Goal: Transaction & Acquisition: Purchase product/service

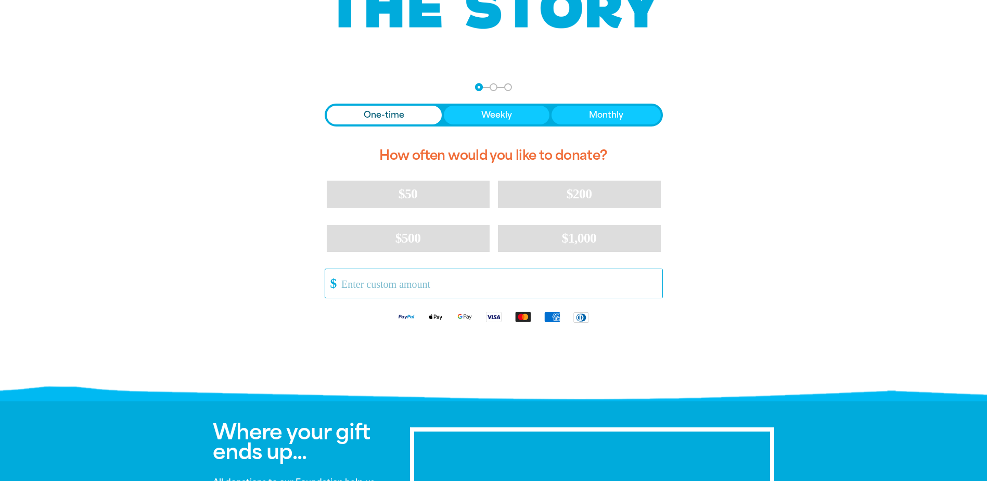
click at [363, 280] on input "Other Amount" at bounding box center [498, 283] width 328 height 29
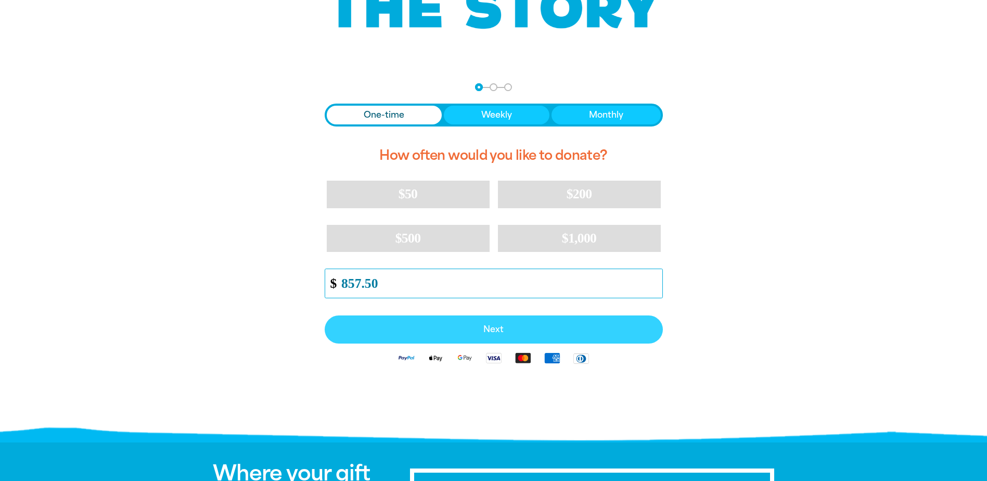
type input "857.50"
click at [501, 325] on span "Next" at bounding box center [493, 329] width 315 height 8
select select "AU"
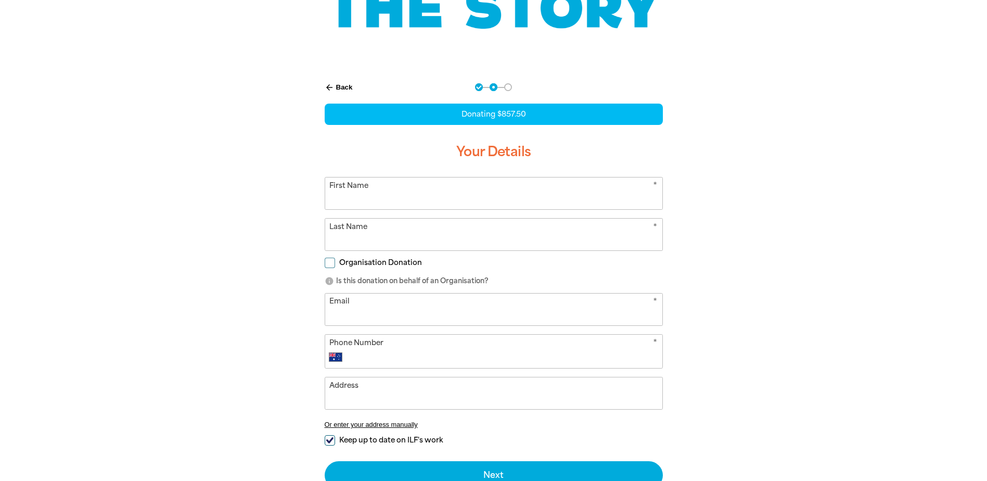
click at [377, 197] on input "First Name" at bounding box center [493, 193] width 337 height 32
type input "l"
type input "[PERSON_NAME]"
type input "[PERSON_NAME][EMAIL_ADDRESS][PERSON_NAME][DOMAIN_NAME]"
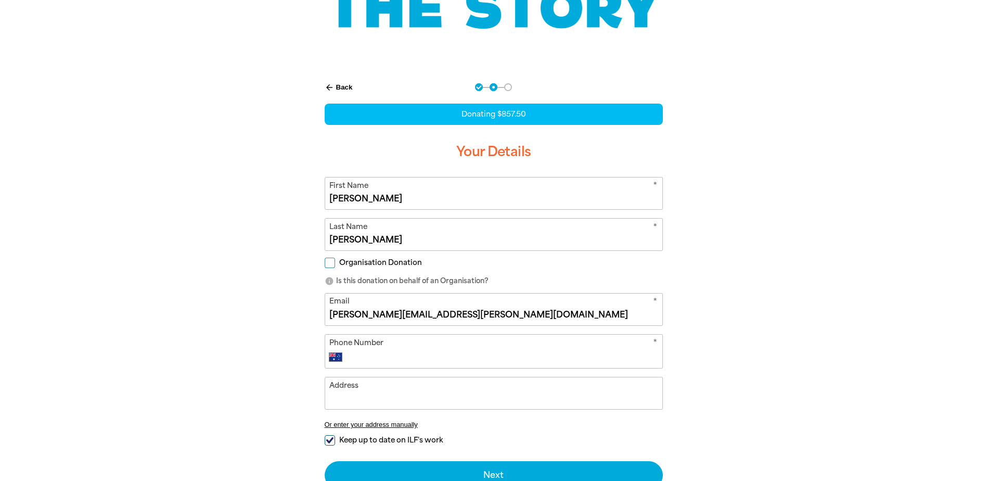
type input "[PHONE_NUMBER]"
type input "[STREET_ADDRESS]"
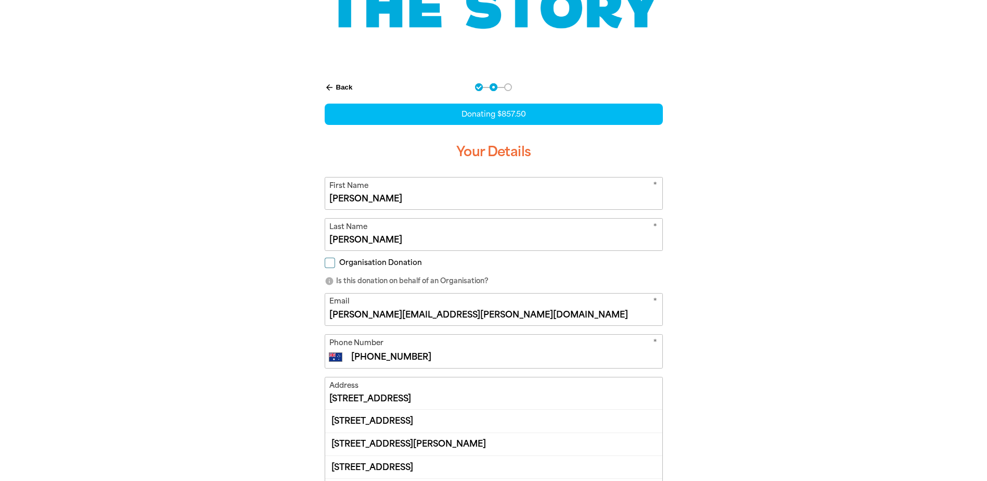
click at [332, 263] on input "Organisation Donation" at bounding box center [330, 263] width 10 height 10
checkbox input "true"
select select "AU"
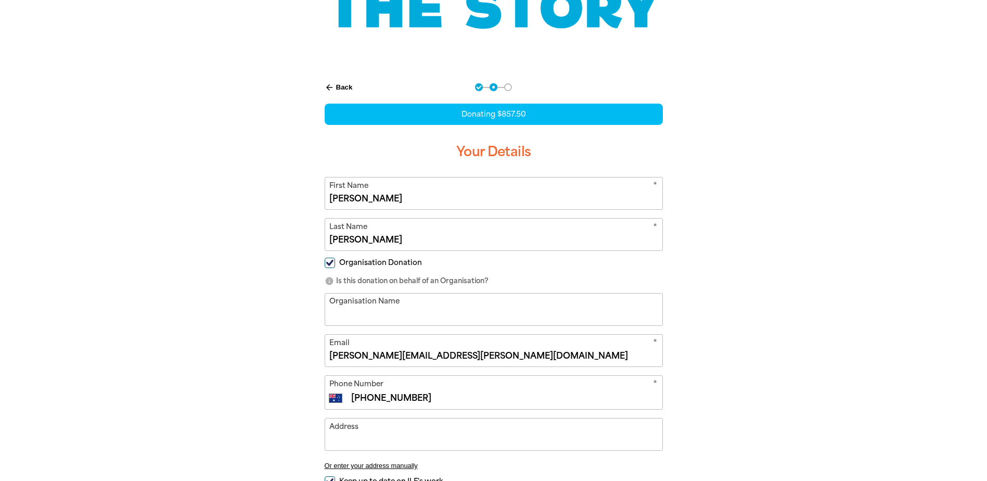
click at [359, 313] on input "Organisation Name" at bounding box center [493, 310] width 337 height 32
type input "[GEOGRAPHIC_DATA]"
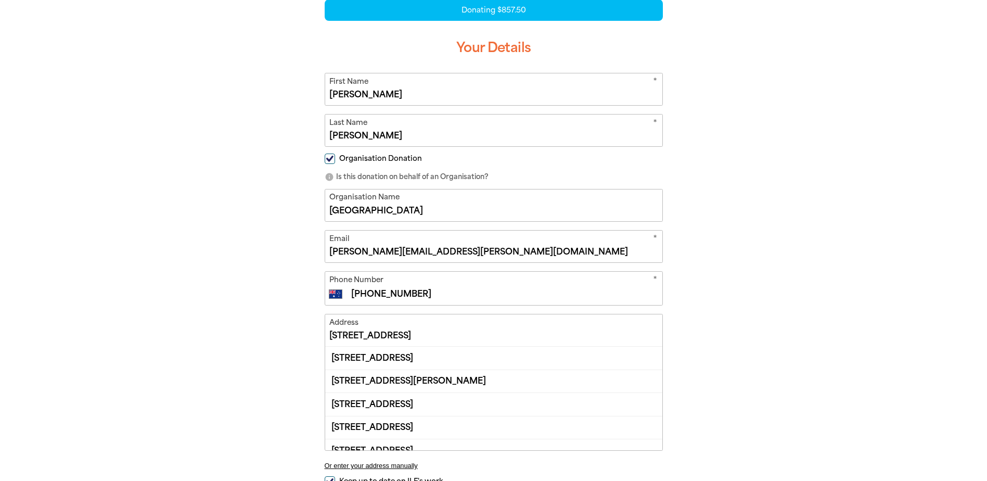
scroll to position [364, 0]
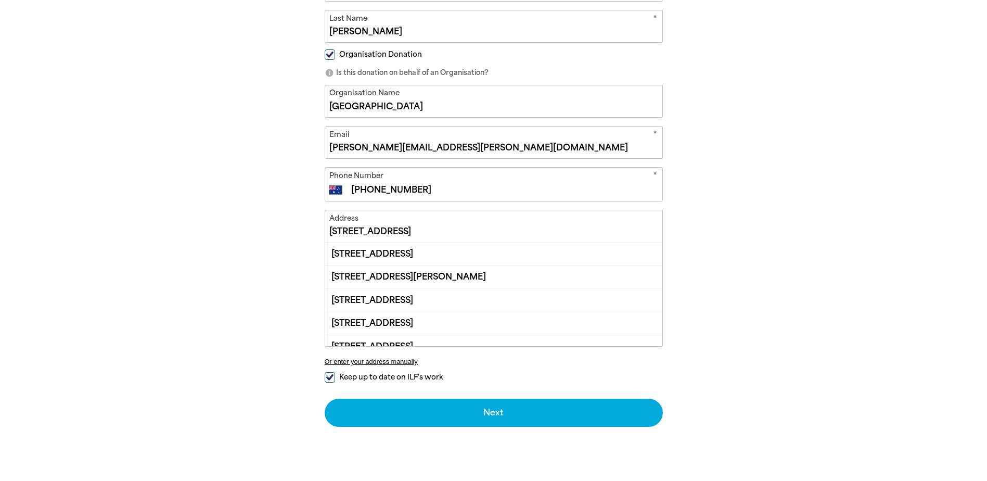
click at [411, 228] on input "[STREET_ADDRESS]" at bounding box center [493, 226] width 337 height 32
click at [460, 251] on div "[STREET_ADDRESS]" at bounding box center [493, 254] width 337 height 22
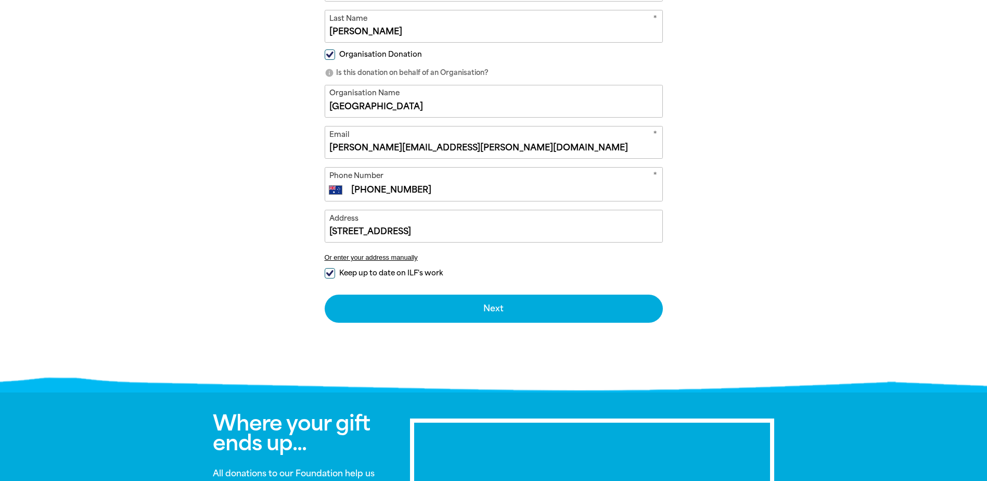
type input "[STREET_ADDRESS]"
click at [330, 271] on input "Keep up to date on ILF's work" at bounding box center [330, 273] width 10 height 10
checkbox input "false"
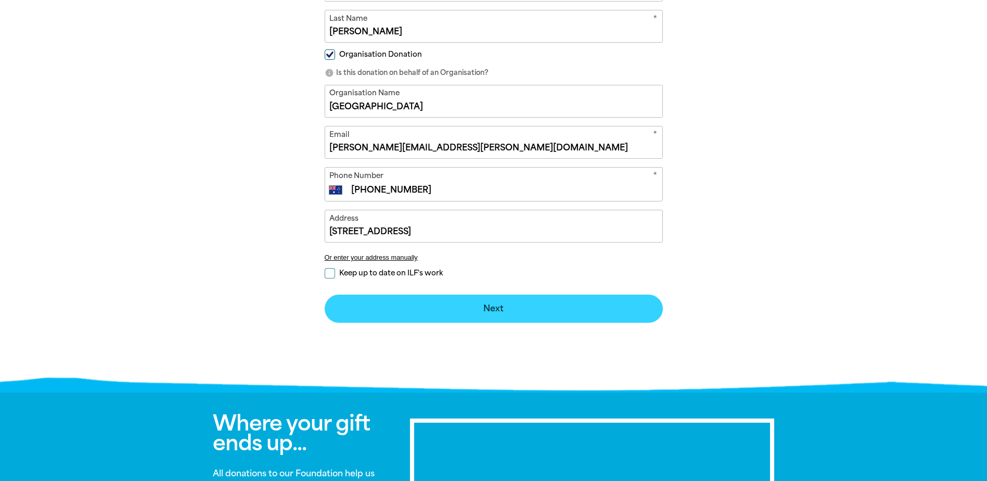
click at [500, 307] on button "Next chevron_right" at bounding box center [494, 309] width 338 height 28
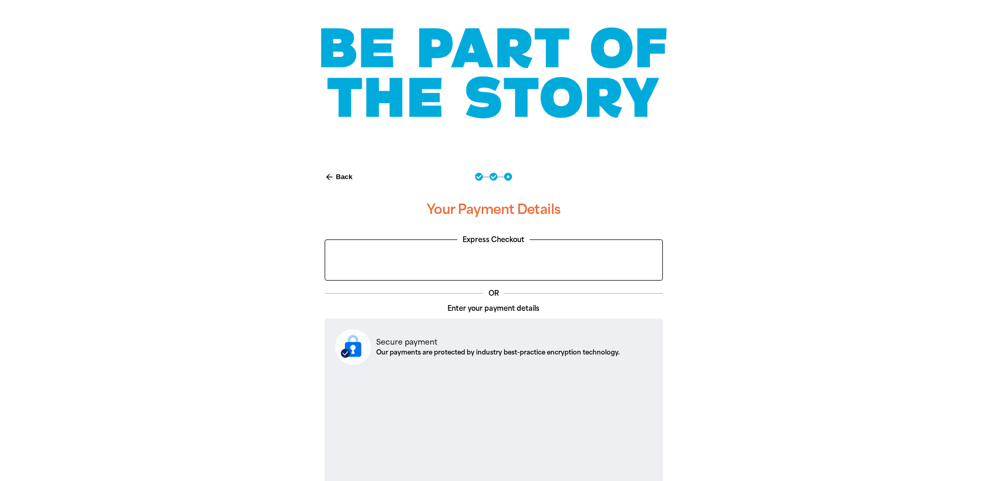
scroll to position [0, 0]
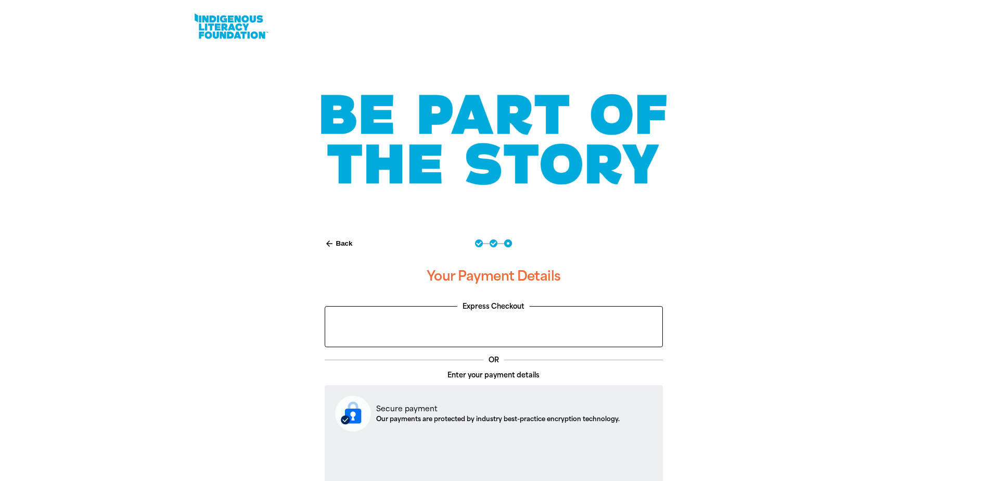
click at [345, 242] on button "arrow_back Back" at bounding box center [339, 244] width 36 height 18
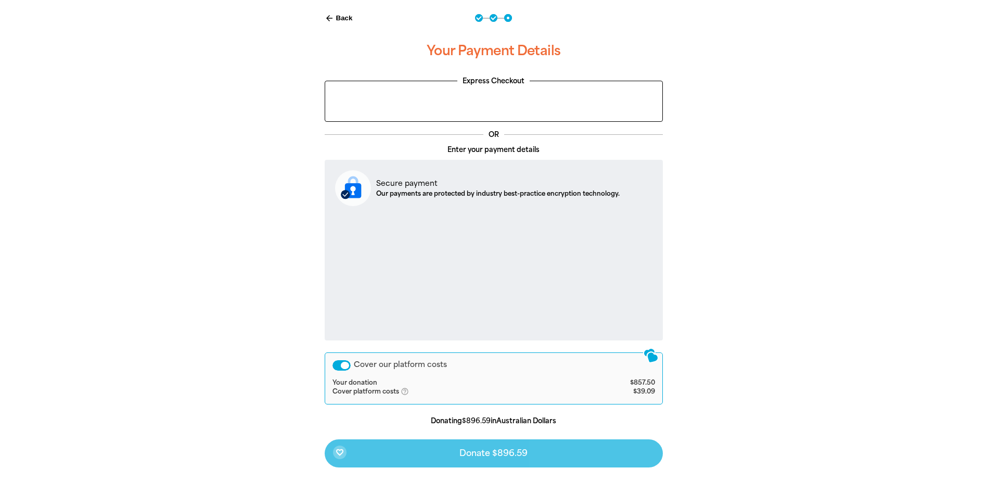
select select "AU"
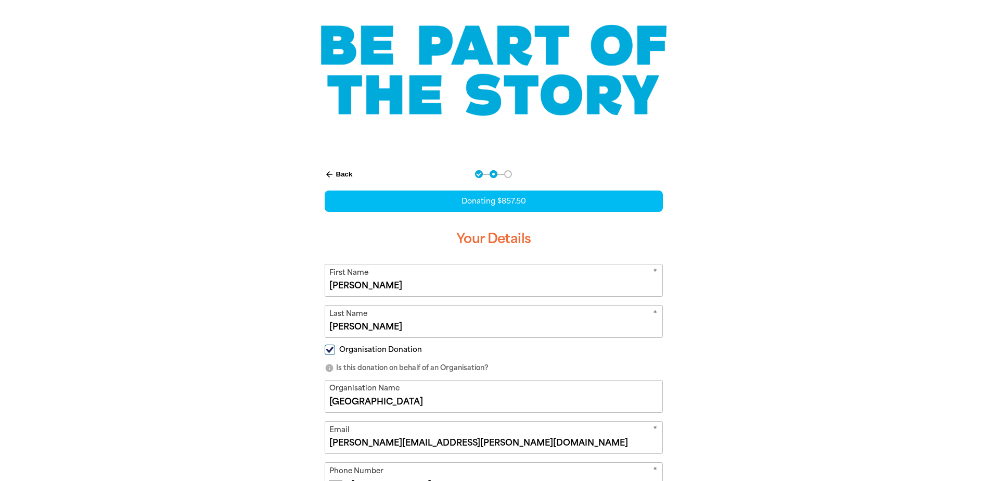
scroll to position [17, 0]
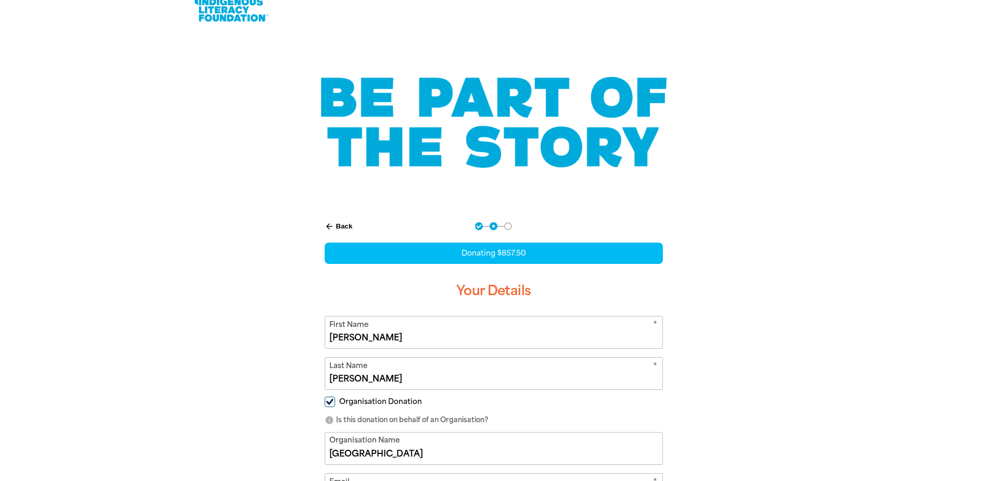
click at [340, 224] on button "arrow_back Back" at bounding box center [339, 227] width 36 height 18
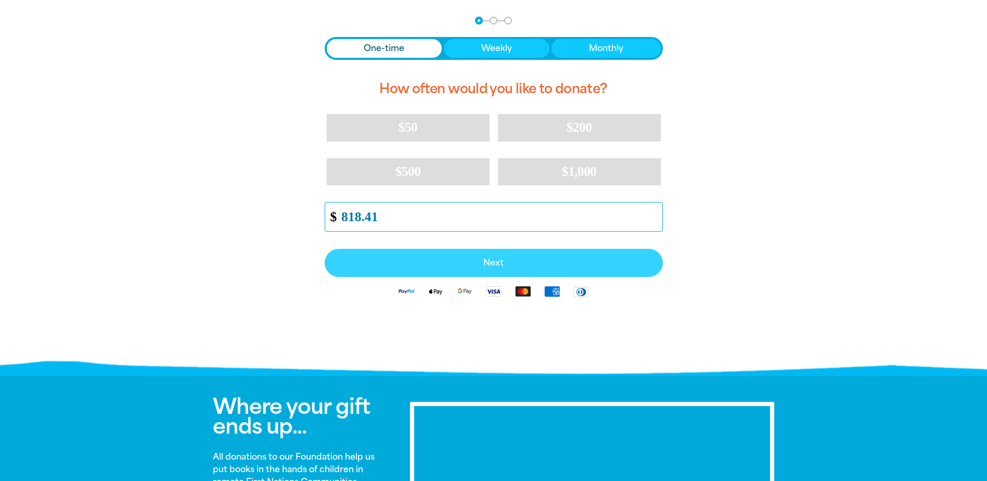
type input "818.41"
click at [499, 256] on button "Next" at bounding box center [494, 263] width 338 height 28
select select "AU"
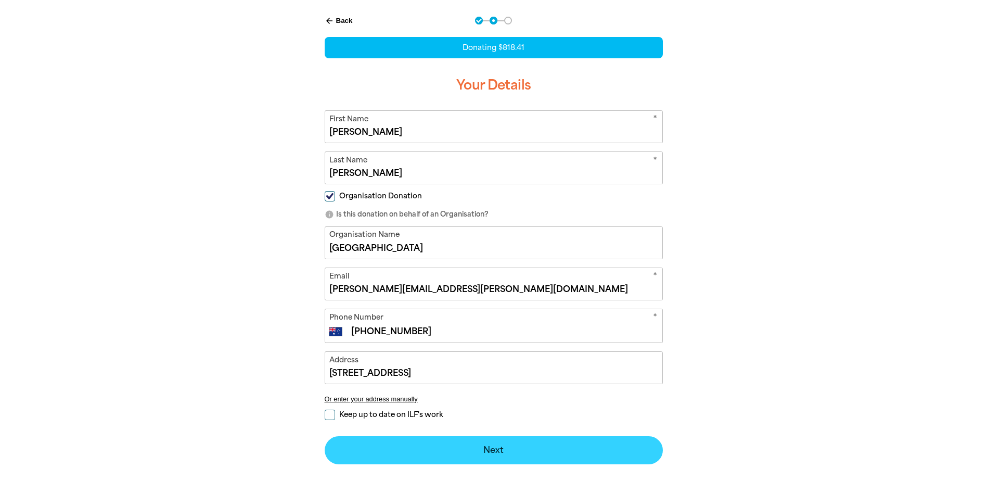
click at [494, 453] on button "Next chevron_right" at bounding box center [494, 450] width 338 height 28
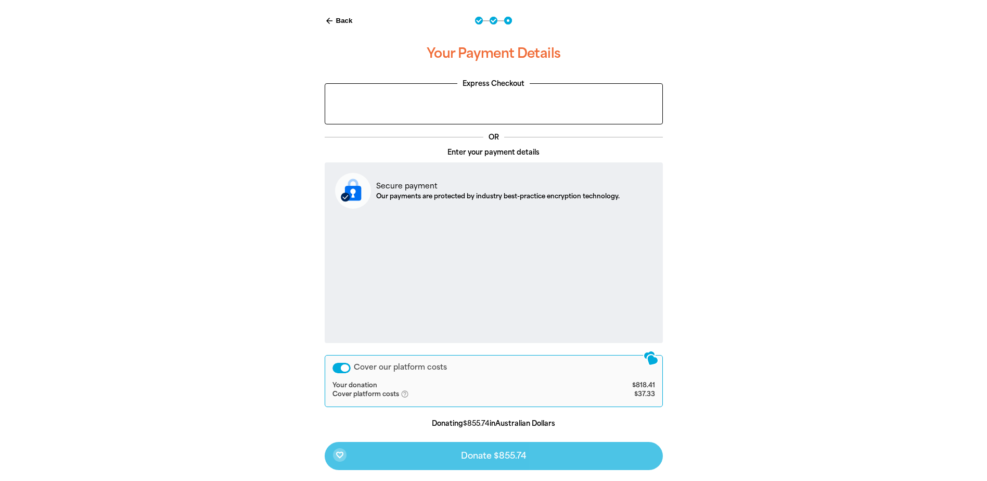
scroll to position [15, 0]
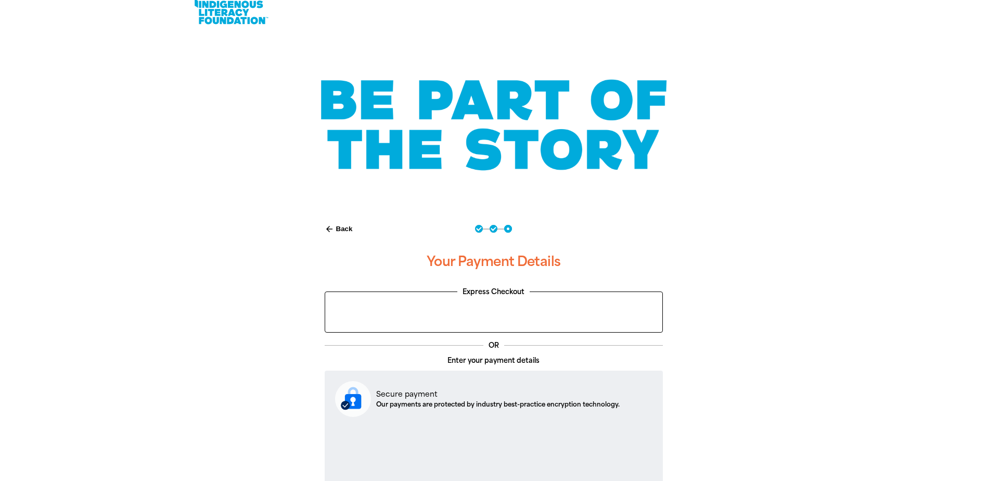
click at [342, 228] on button "arrow_back Back" at bounding box center [339, 229] width 36 height 18
select select "AU"
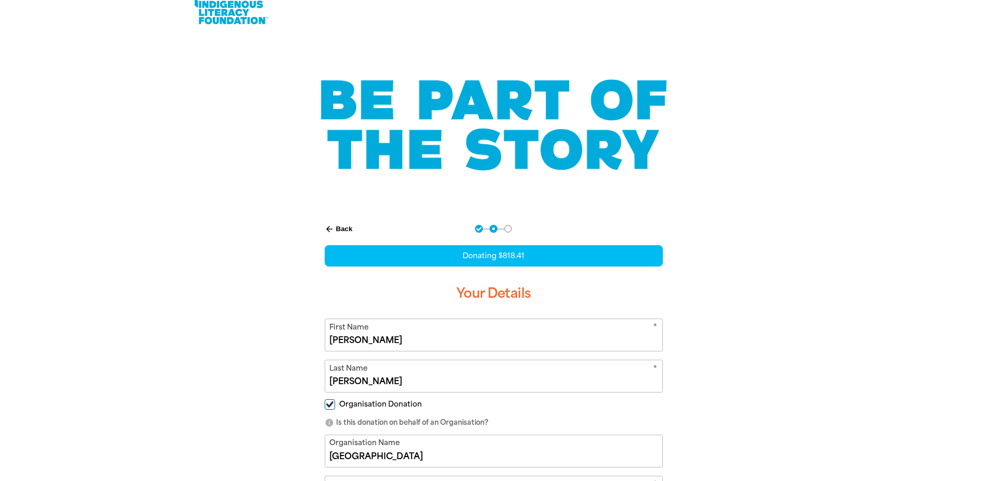
scroll to position [225, 0]
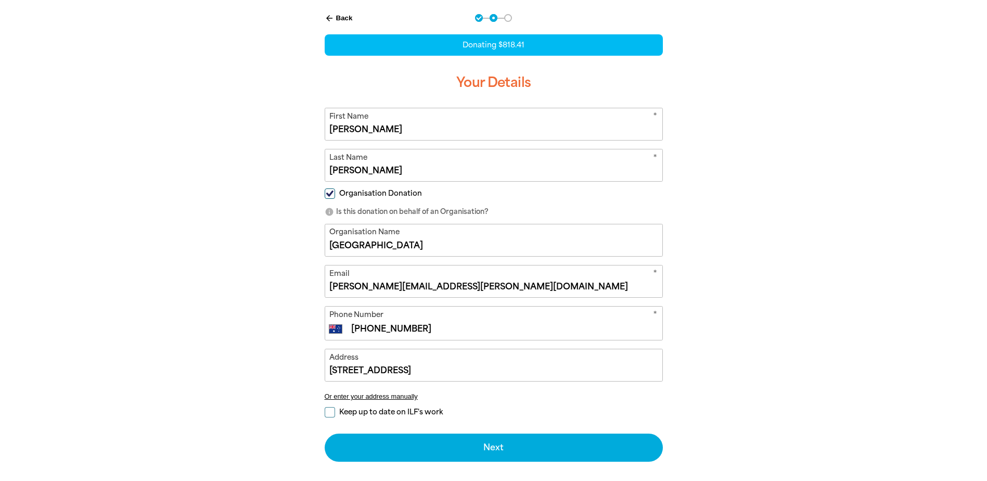
click at [344, 18] on button "arrow_back Back" at bounding box center [339, 18] width 36 height 18
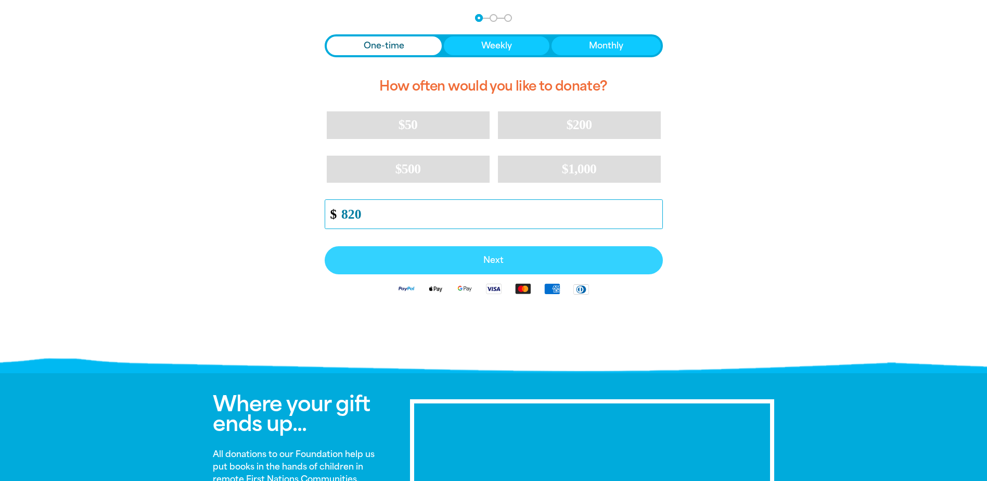
type input "820"
click at [497, 252] on button "Next" at bounding box center [494, 260] width 338 height 28
select select "AU"
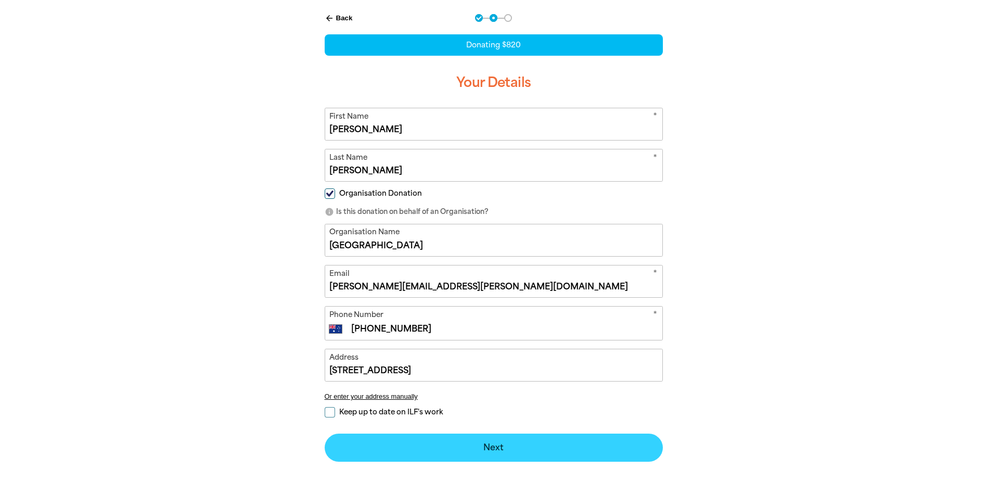
click at [505, 442] on button "Next chevron_right" at bounding box center [494, 448] width 338 height 28
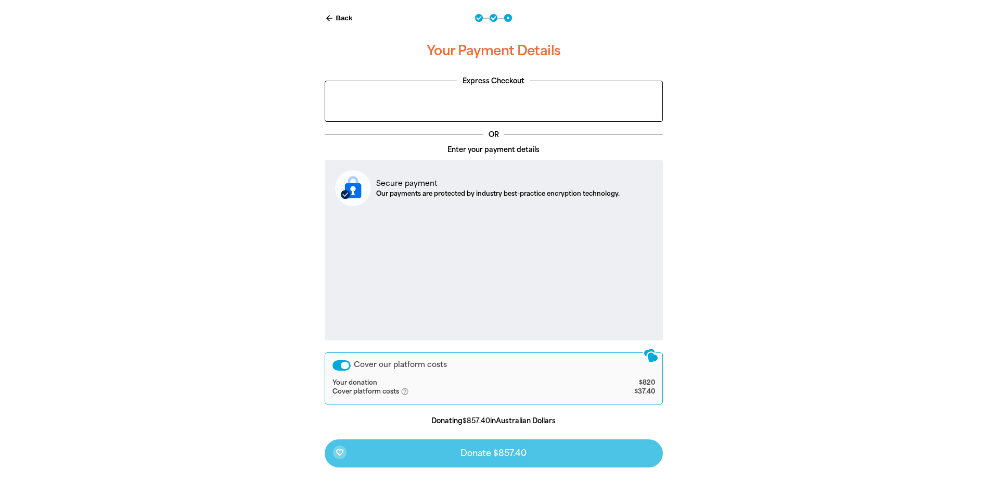
click at [344, 364] on div "Cover our platform costs" at bounding box center [342, 365] width 18 height 10
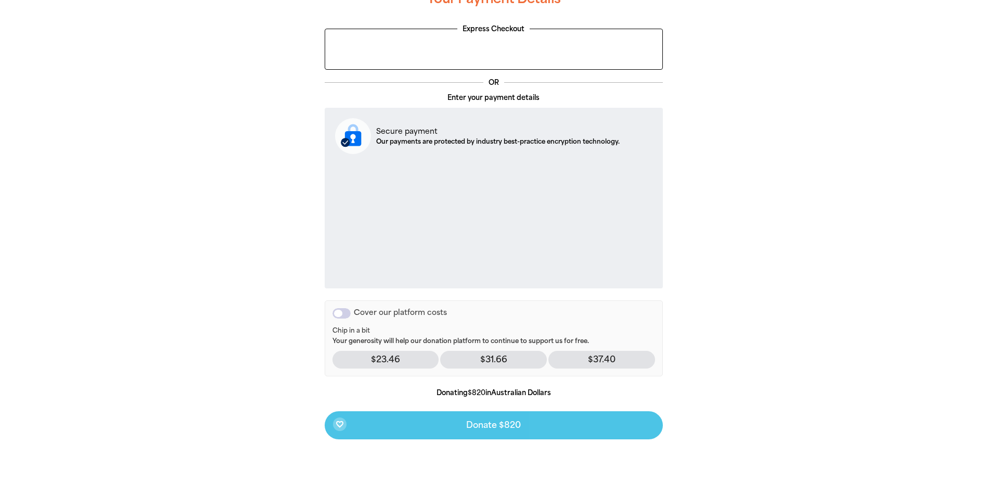
scroll to position [69, 0]
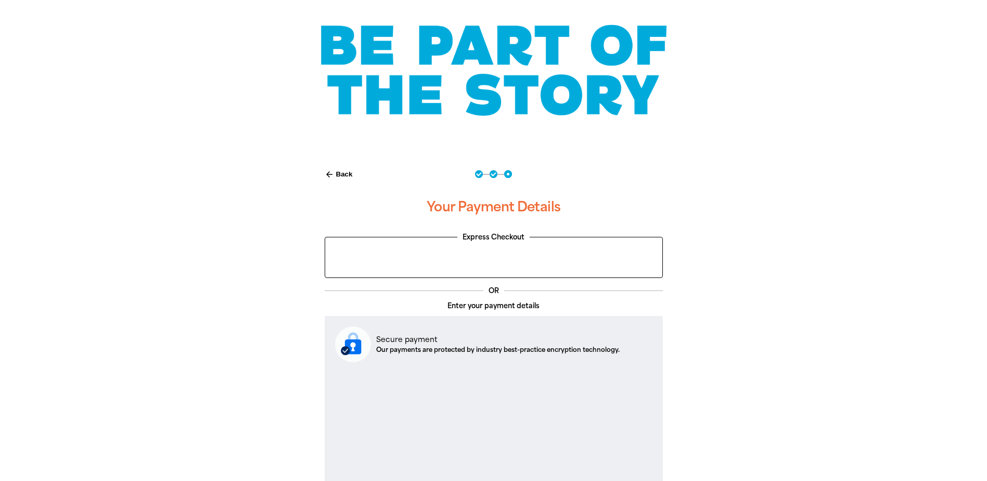
click at [338, 176] on button "arrow_back Back" at bounding box center [339, 175] width 36 height 18
select select "AU"
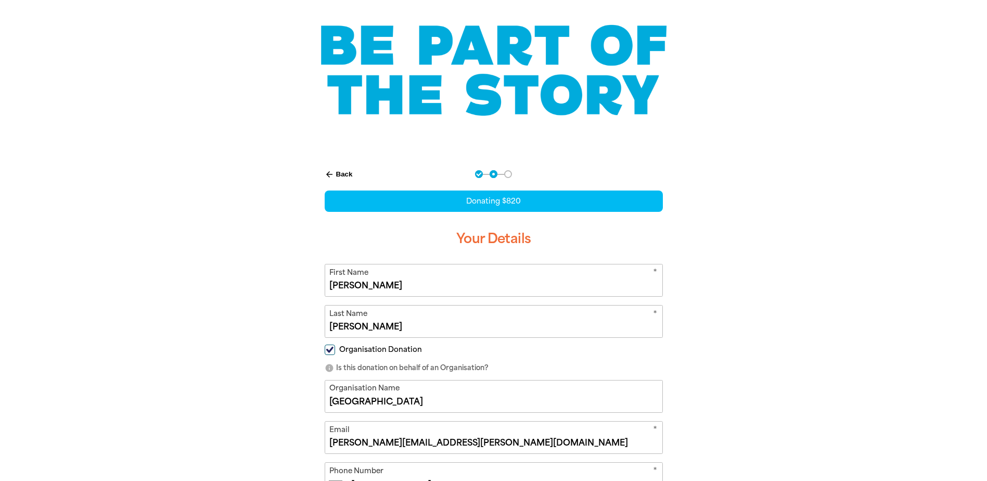
scroll to position [212, 0]
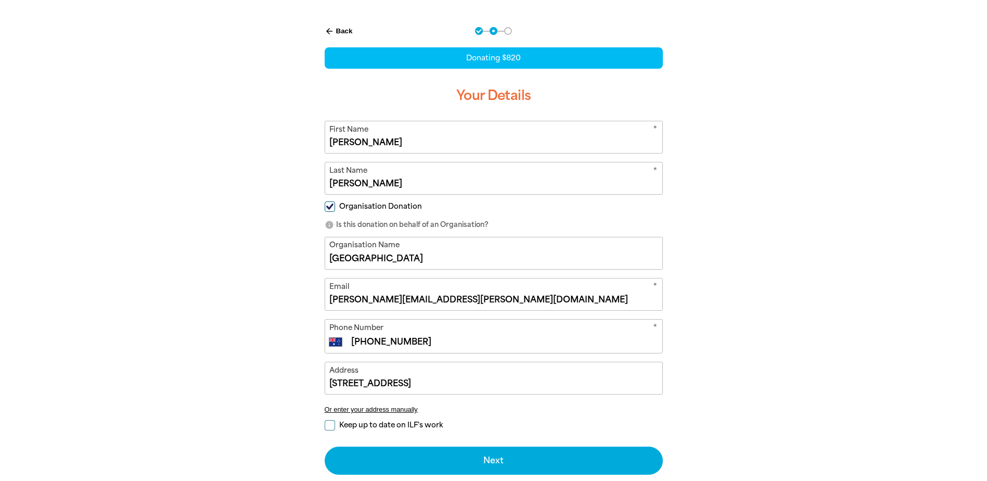
click at [341, 28] on button "arrow_back Back" at bounding box center [339, 31] width 36 height 18
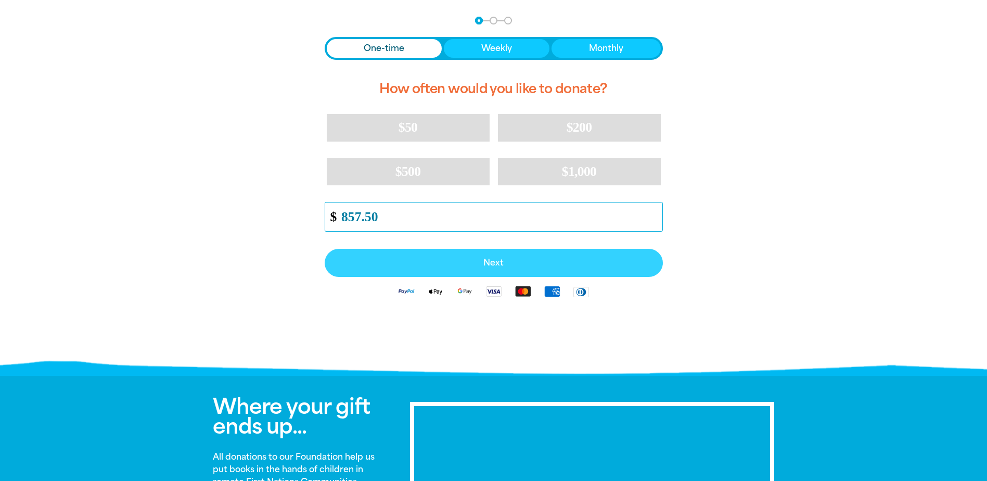
type input "857.50"
click at [495, 259] on span "Next" at bounding box center [493, 263] width 315 height 8
select select "AU"
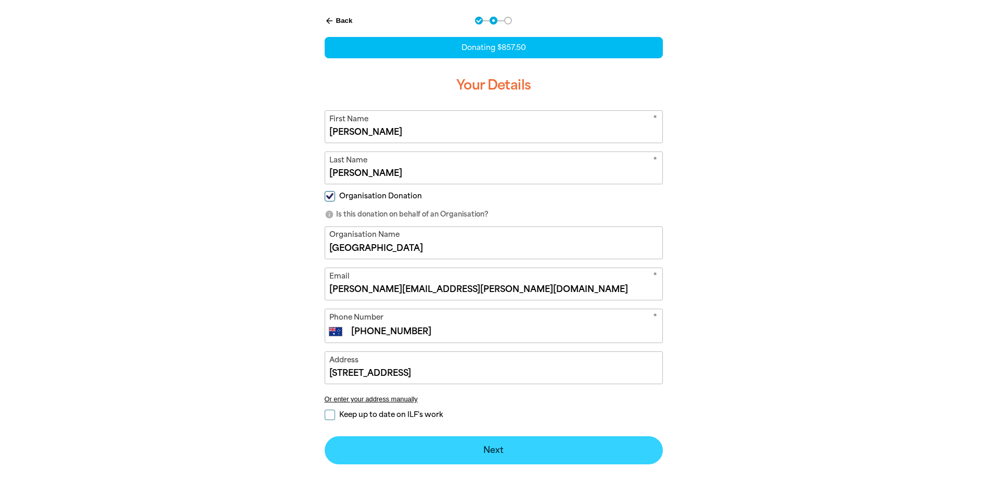
click at [508, 448] on button "Next chevron_right" at bounding box center [494, 450] width 338 height 28
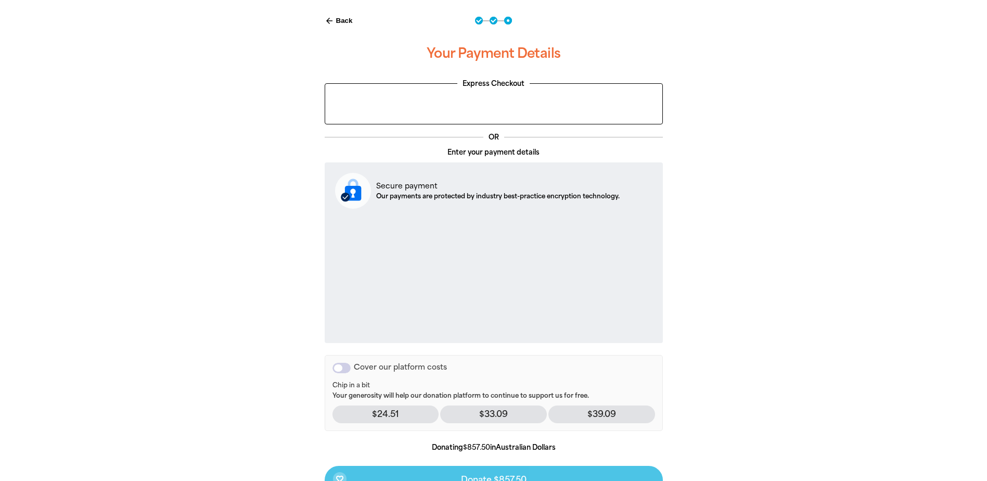
scroll to position [379, 0]
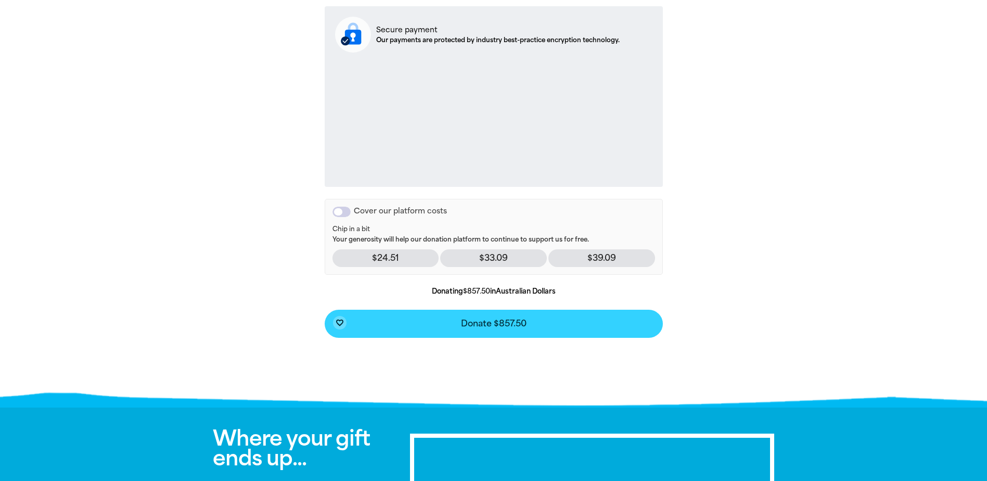
click at [519, 320] on span "Donate $857.50" at bounding box center [494, 324] width 66 height 8
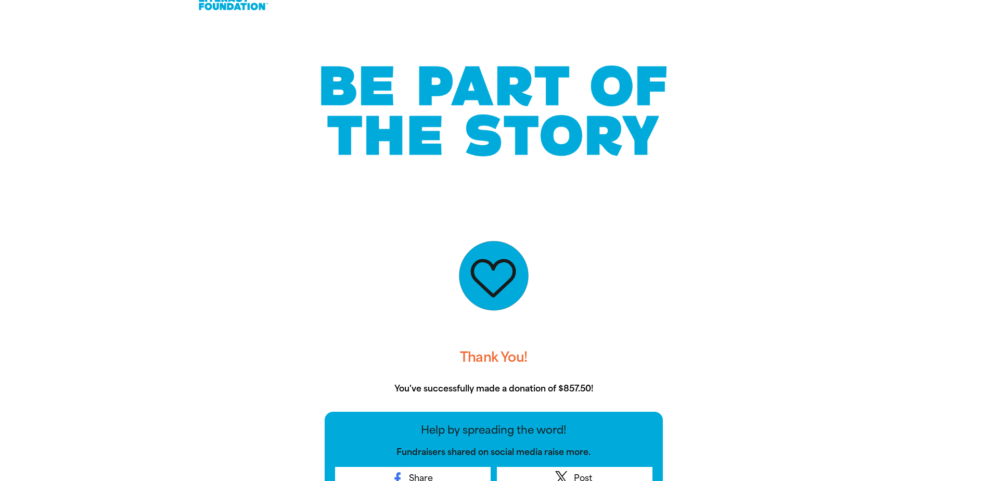
scroll to position [0, 0]
